Goal: Transaction & Acquisition: Subscribe to service/newsletter

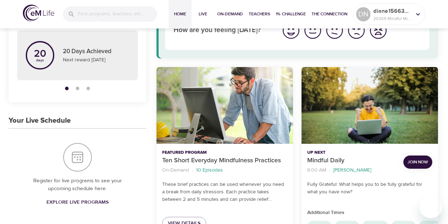
scroll to position [71, 0]
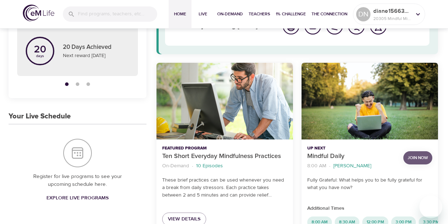
click at [415, 155] on span "Join Now" at bounding box center [418, 158] width 20 height 8
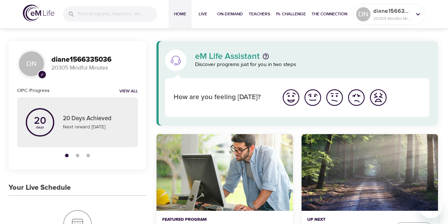
scroll to position [71, 0]
